Goal: Task Accomplishment & Management: Use online tool/utility

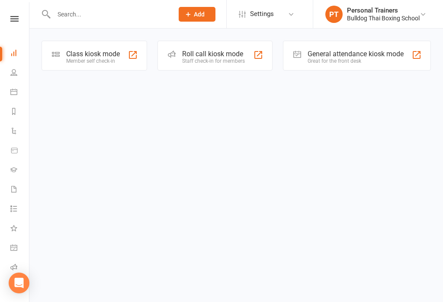
click at [96, 57] on div "Class kiosk mode" at bounding box center [93, 54] width 54 height 8
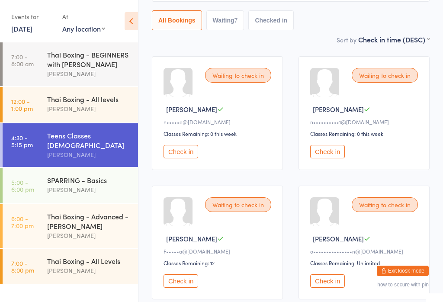
scroll to position [97, 0]
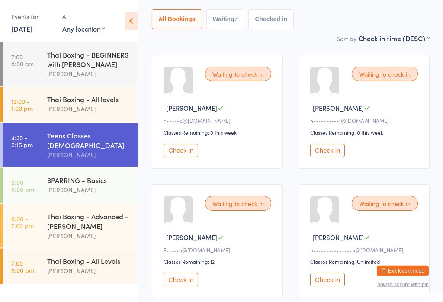
click at [334, 150] on button "Check in" at bounding box center [327, 150] width 35 height 13
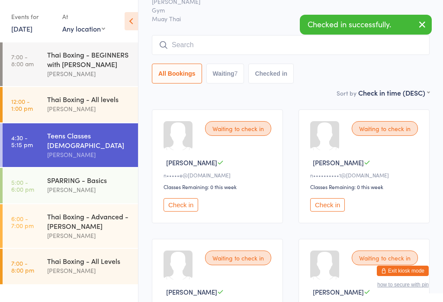
scroll to position [0, 0]
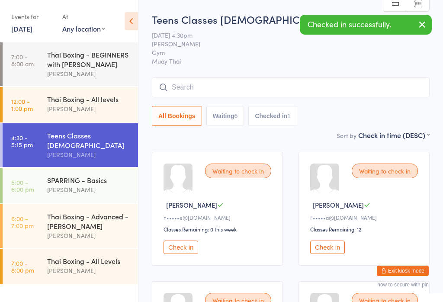
click at [177, 254] on button "Check in" at bounding box center [181, 247] width 35 height 13
click at [178, 250] on button "Check in" at bounding box center [181, 247] width 35 height 13
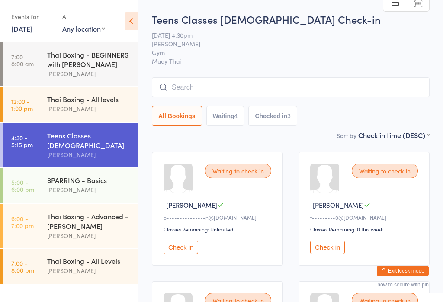
click at [218, 87] on input "search" at bounding box center [291, 88] width 278 height 20
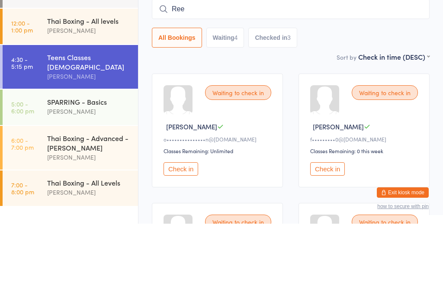
type input "Reef"
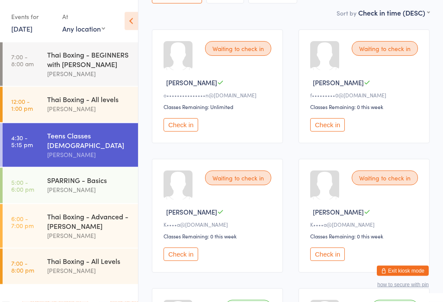
scroll to position [126, 0]
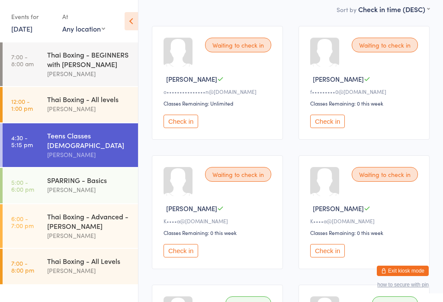
click at [178, 257] on button "Check in" at bounding box center [181, 250] width 35 height 13
click at [187, 258] on button "Check in" at bounding box center [181, 250] width 35 height 13
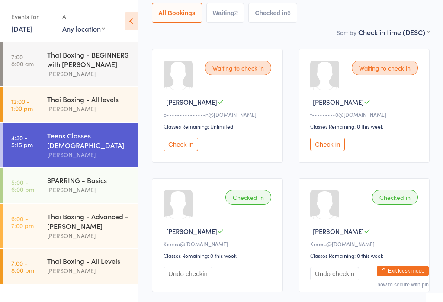
scroll to position [105, 0]
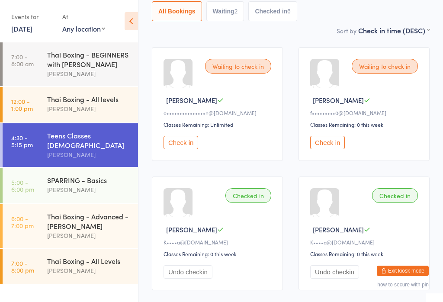
click at [329, 149] on button "Check in" at bounding box center [327, 142] width 35 height 13
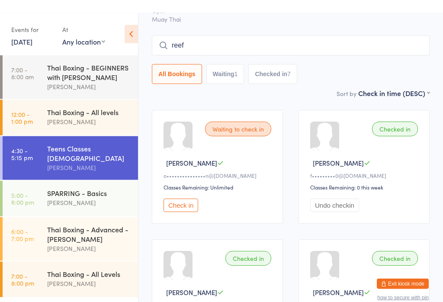
scroll to position [0, 0]
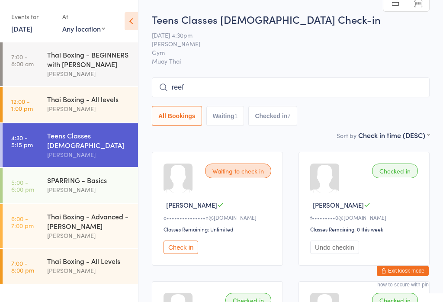
click at [381, 90] on input "reef" at bounding box center [291, 88] width 278 height 20
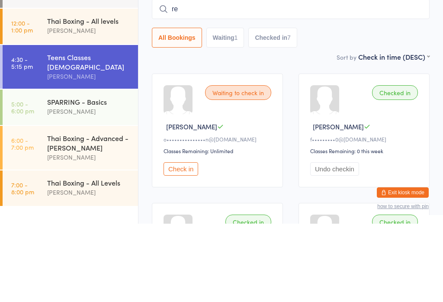
type input "r"
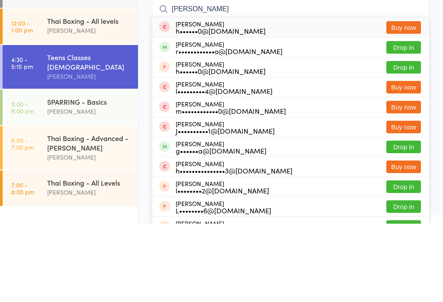
type input "[PERSON_NAME]"
click at [413, 120] on button "Drop in" at bounding box center [404, 126] width 35 height 13
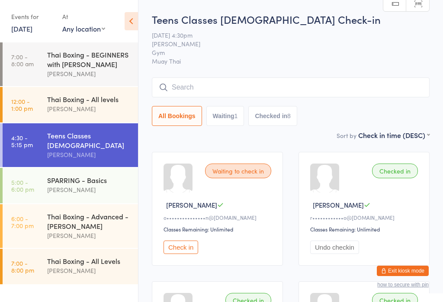
click at [189, 90] on input "search" at bounding box center [291, 88] width 278 height 20
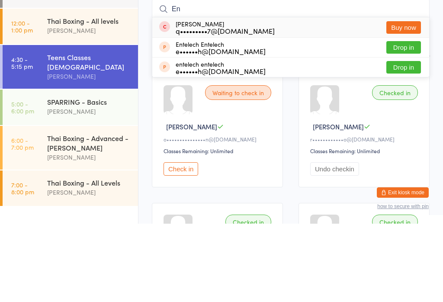
type input "E"
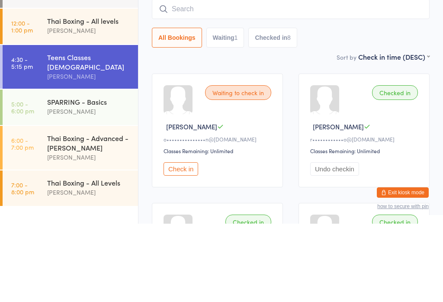
scroll to position [78, 0]
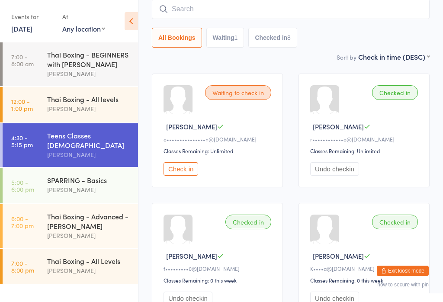
click at [84, 176] on div "SPARRING - Basics" at bounding box center [89, 180] width 84 height 10
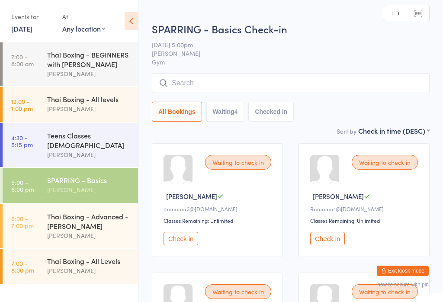
click at [181, 241] on button "Check in" at bounding box center [181, 238] width 35 height 13
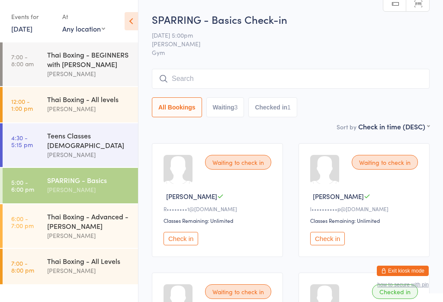
click at [96, 185] on div "[PERSON_NAME]" at bounding box center [89, 190] width 84 height 10
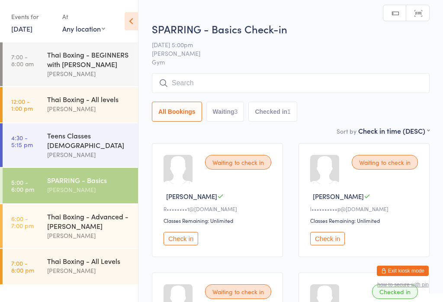
click at [216, 81] on input "search" at bounding box center [291, 83] width 278 height 20
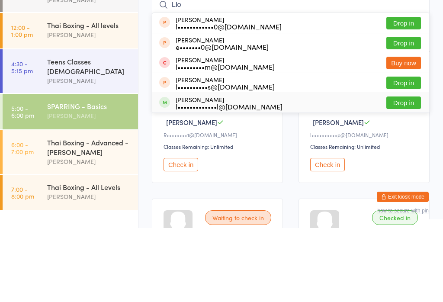
type input "Llo"
click at [402, 171] on button "Drop in" at bounding box center [404, 177] width 35 height 13
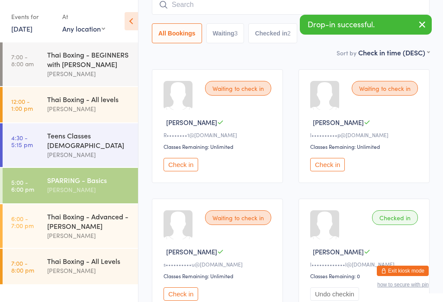
click at [424, 22] on icon "button" at bounding box center [422, 24] width 10 height 11
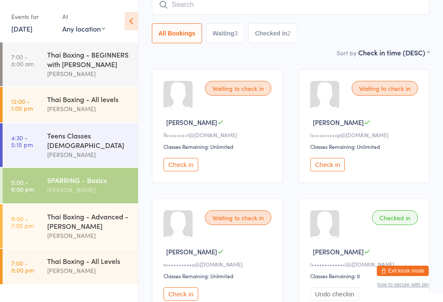
click at [82, 175] on div "SPARRING - Basics" at bounding box center [89, 180] width 84 height 10
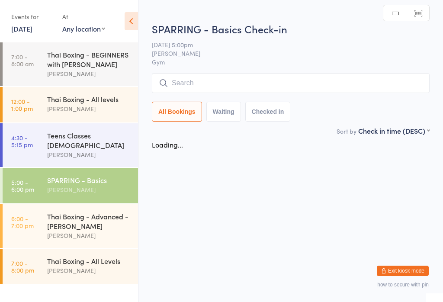
scroll to position [0, 0]
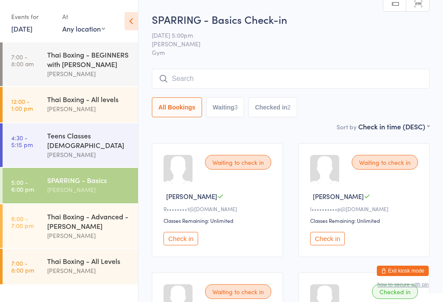
click at [181, 246] on button "Check in" at bounding box center [181, 238] width 35 height 13
click at [94, 151] on div "[PERSON_NAME]" at bounding box center [89, 155] width 84 height 10
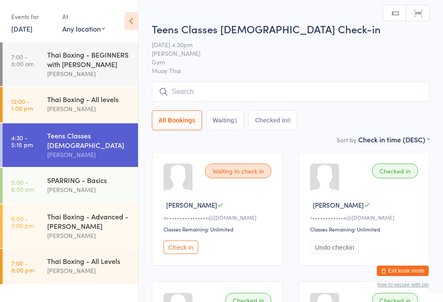
click at [184, 91] on input "search" at bounding box center [291, 92] width 278 height 20
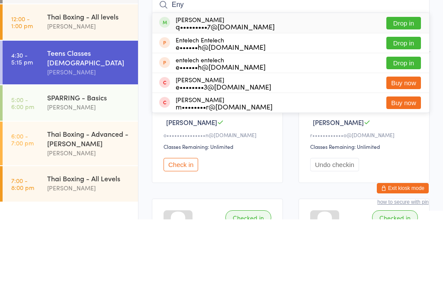
type input "Eny"
click at [404, 100] on button "Drop in" at bounding box center [404, 106] width 35 height 13
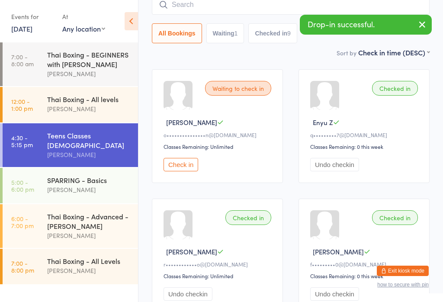
click at [78, 185] on div "[PERSON_NAME]" at bounding box center [89, 190] width 84 height 10
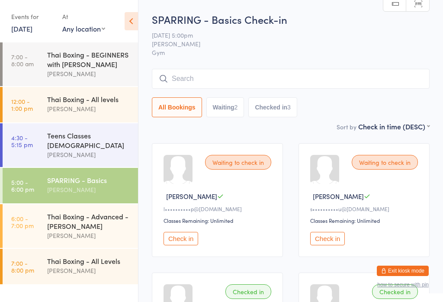
click at [186, 242] on button "Check in" at bounding box center [181, 238] width 35 height 13
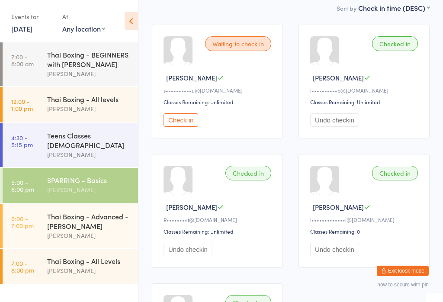
scroll to position [79, 0]
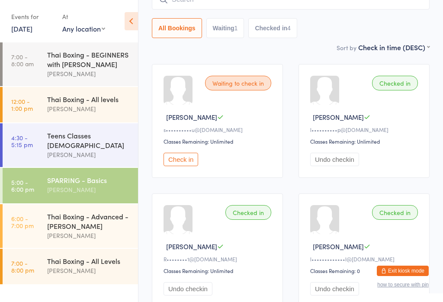
click at [181, 166] on button "Check in" at bounding box center [181, 159] width 35 height 13
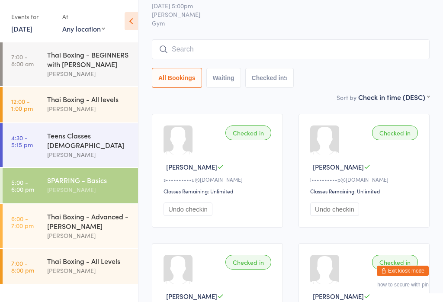
scroll to position [29, 0]
click at [192, 45] on input "search" at bounding box center [291, 50] width 278 height 20
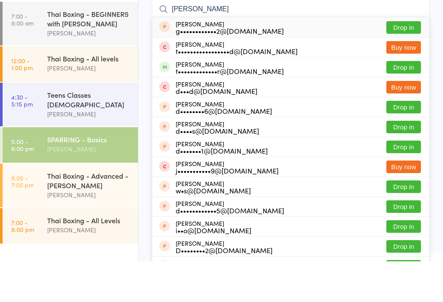
type input "[PERSON_NAME]"
click at [409, 102] on button "Drop in" at bounding box center [404, 108] width 35 height 13
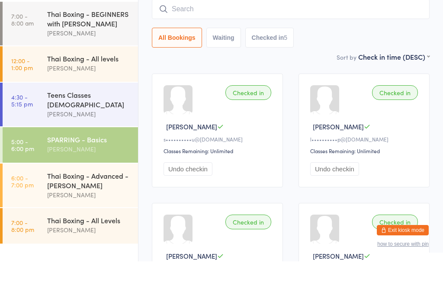
scroll to position [70, 0]
